Goal: Find specific page/section: Find specific page/section

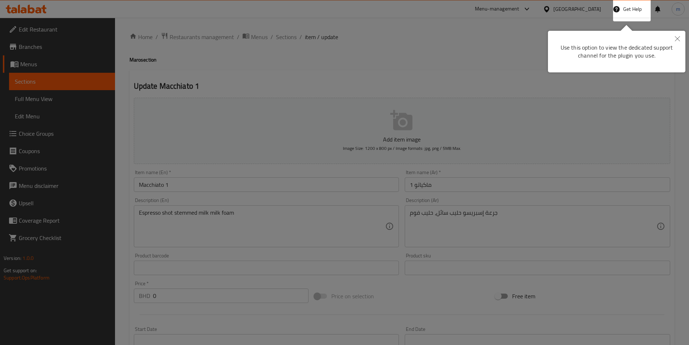
click at [677, 41] on icon "Close" at bounding box center [677, 38] width 5 height 5
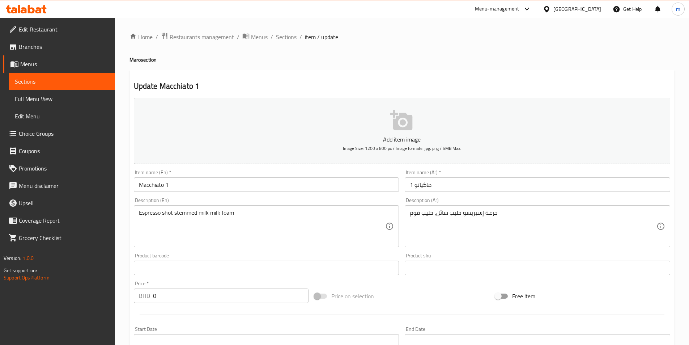
click at [586, 7] on div "[GEOGRAPHIC_DATA]" at bounding box center [577, 9] width 48 height 8
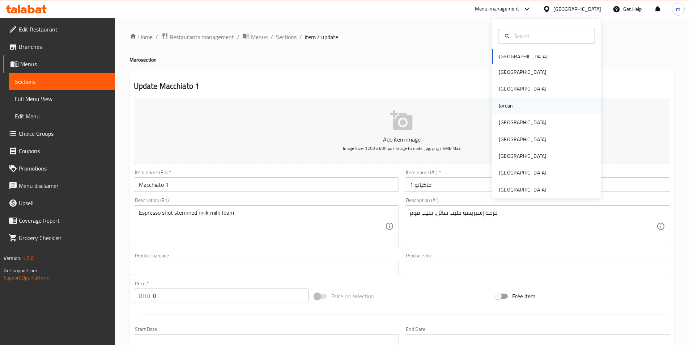
click at [512, 108] on div "Jordan" at bounding box center [506, 105] width 26 height 17
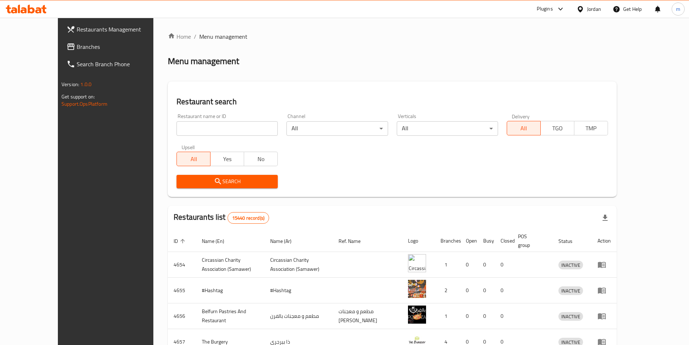
click at [588, 17] on div "Jordan" at bounding box center [589, 8] width 36 height 17
click at [586, 10] on div at bounding box center [581, 9] width 10 height 8
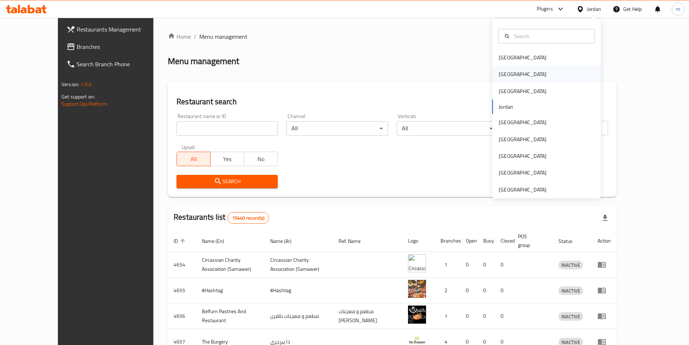
click at [534, 76] on div "[GEOGRAPHIC_DATA]" at bounding box center [546, 74] width 108 height 17
